Goal: Browse casually

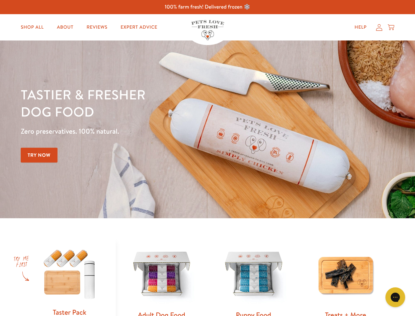
click at [207, 158] on div "Tastier & fresher dog food Zero preservatives. 100% natural. Try Now" at bounding box center [145, 129] width 249 height 87
click at [396, 297] on icon "Gorgias live chat" at bounding box center [395, 297] width 6 height 6
